Goal: Task Accomplishment & Management: Use online tool/utility

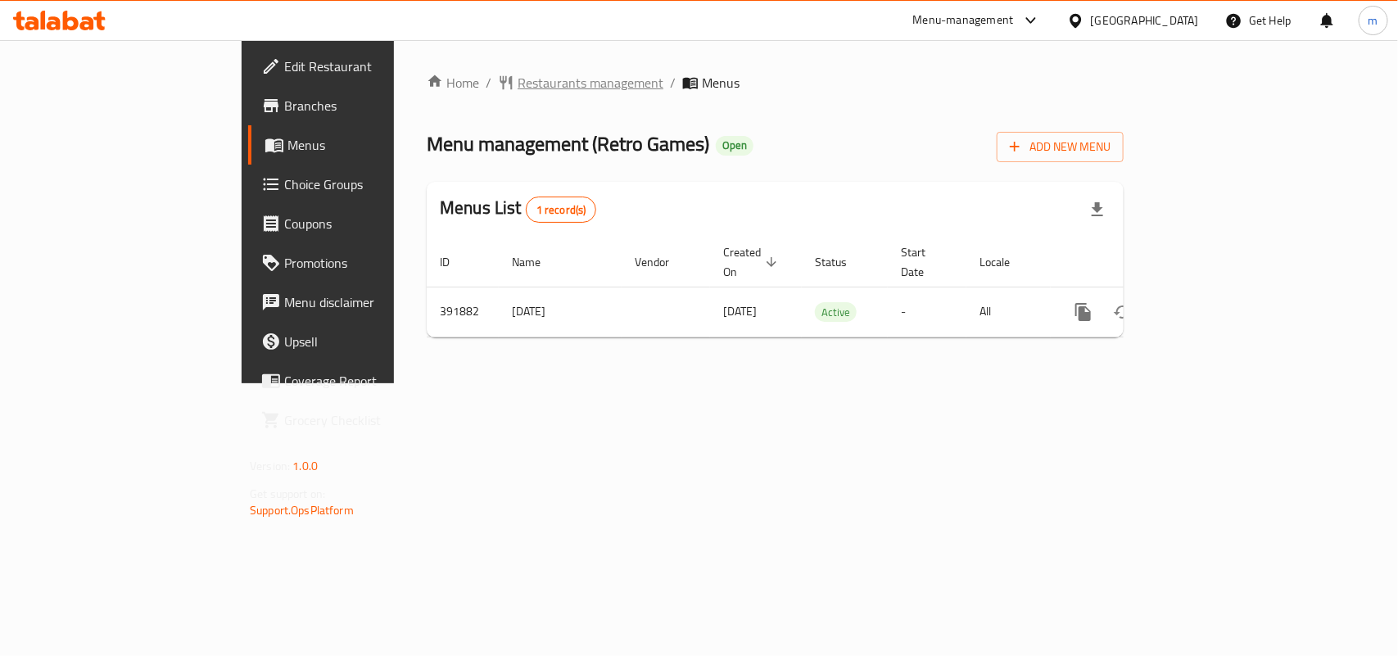
click at [517, 90] on span "Restaurants management" at bounding box center [590, 83] width 146 height 20
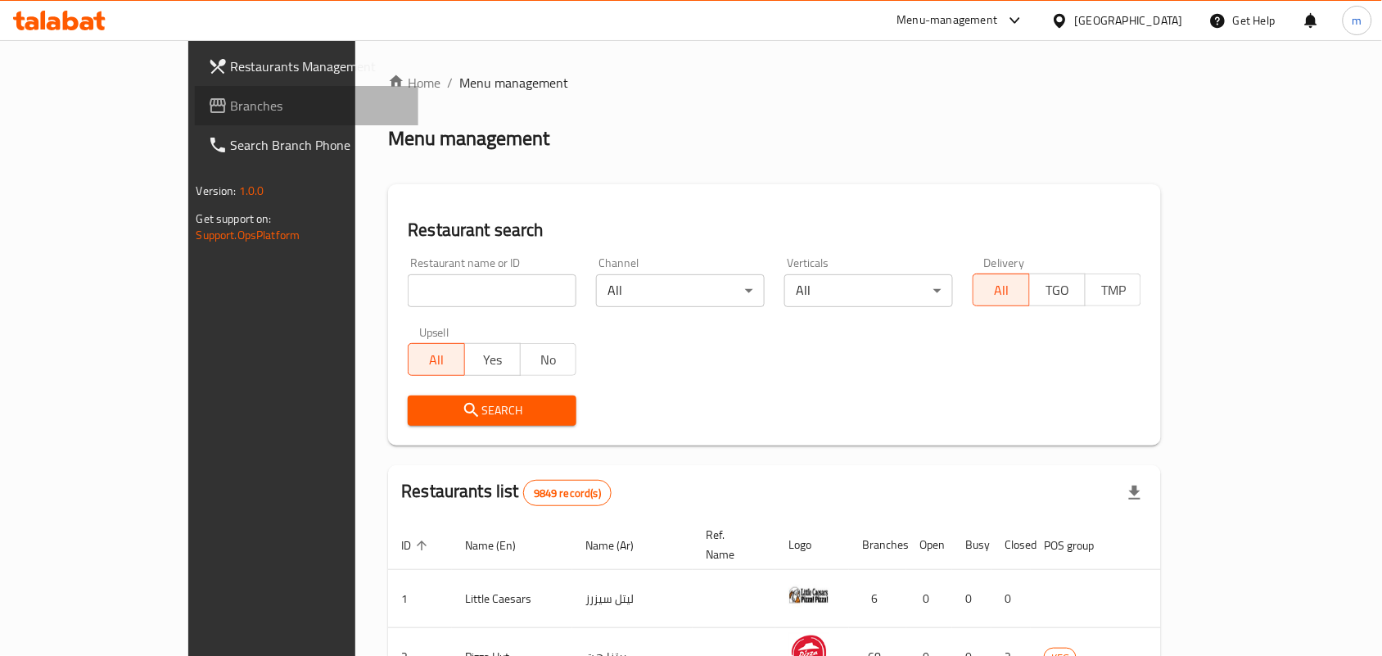
click at [231, 106] on span "Branches" at bounding box center [318, 106] width 175 height 20
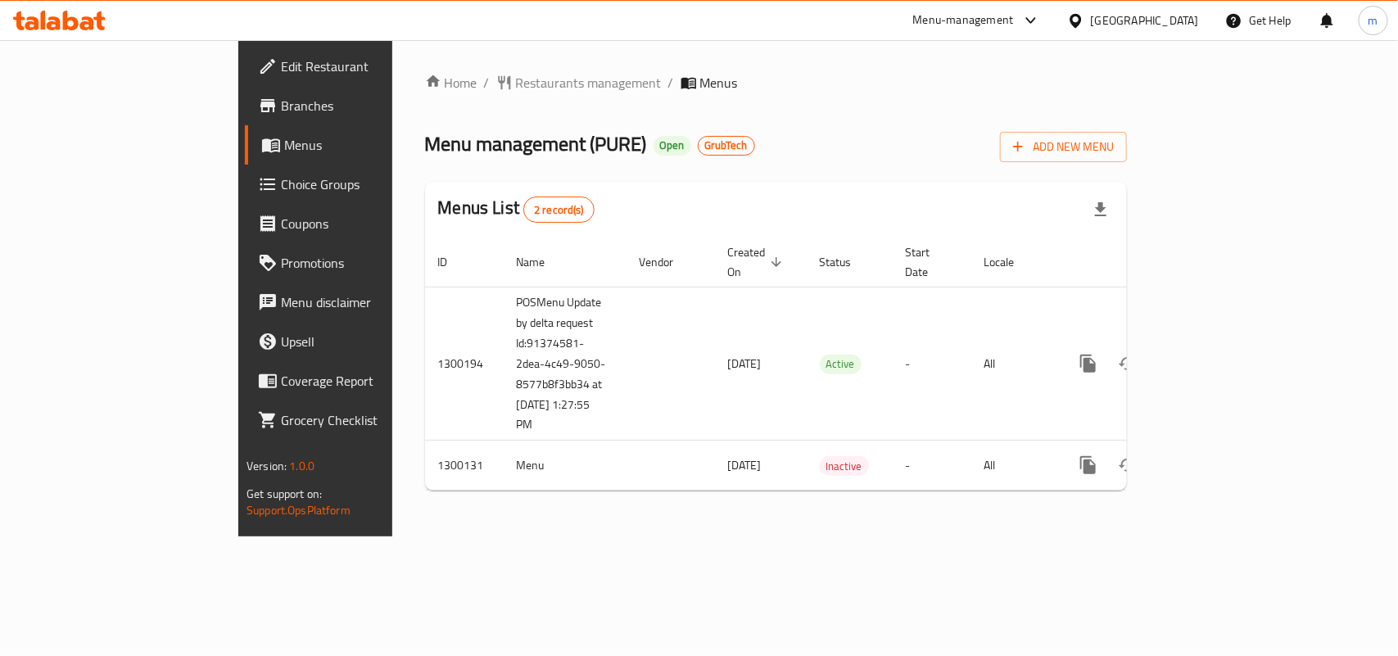
click at [1014, 19] on div "Menu-management" at bounding box center [963, 21] width 101 height 20
click at [913, 76] on div "All Plugins" at bounding box center [908, 73] width 51 height 18
click at [1014, 13] on div "Menu-management" at bounding box center [963, 21] width 101 height 20
click at [914, 70] on div "All Plugins" at bounding box center [908, 73] width 51 height 18
